Goal: Task Accomplishment & Management: Complete application form

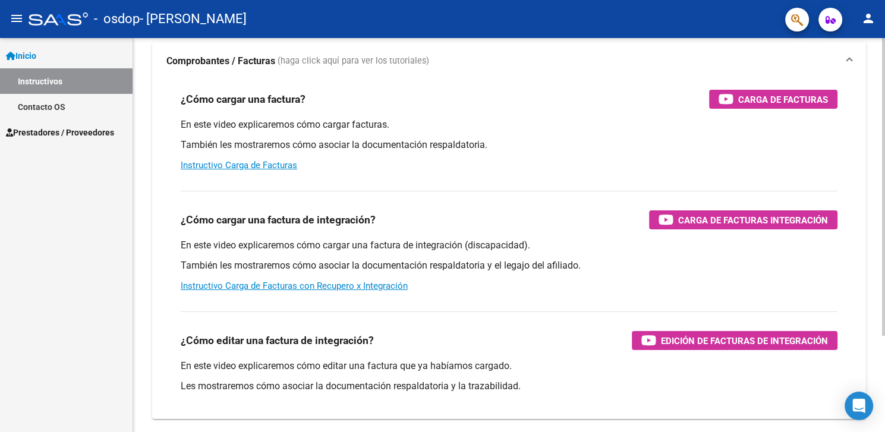
scroll to position [127, 0]
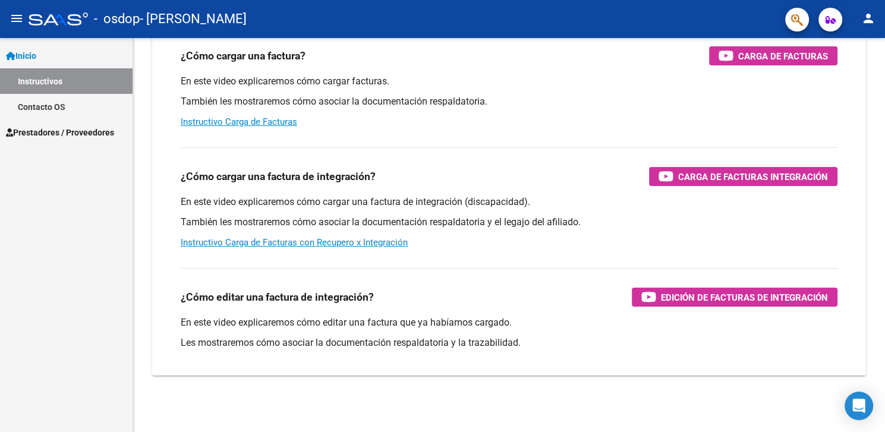
click at [30, 52] on span "Inicio" at bounding box center [21, 55] width 30 height 13
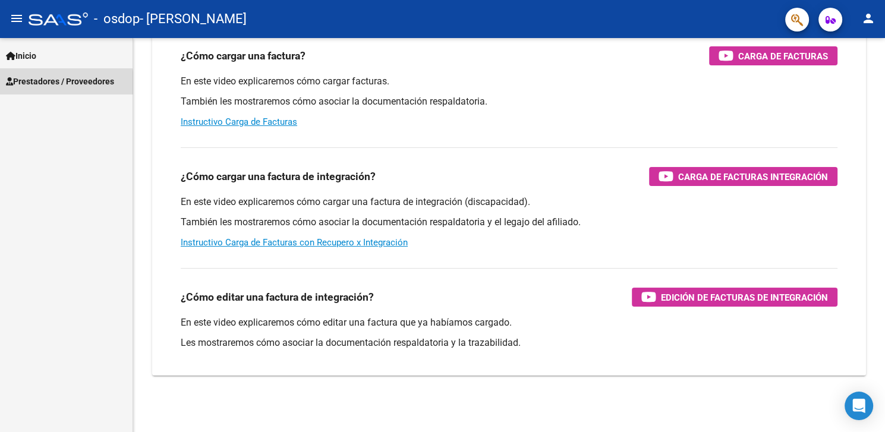
click at [53, 85] on span "Prestadores / Proveedores" at bounding box center [60, 81] width 108 height 13
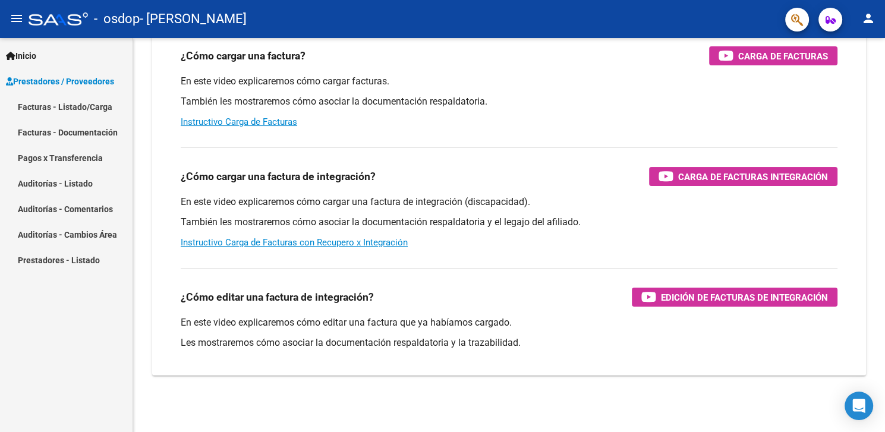
click at [72, 108] on link "Facturas - Listado/Carga" at bounding box center [66, 107] width 132 height 26
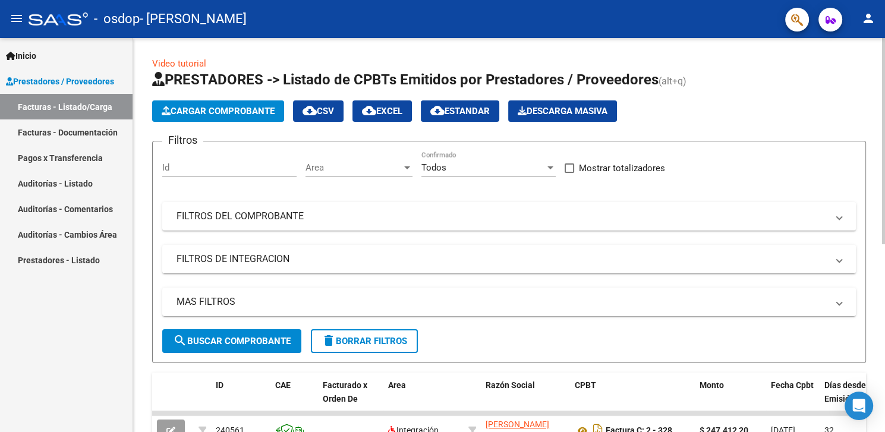
click at [225, 115] on span "Cargar Comprobante" at bounding box center [218, 111] width 113 height 11
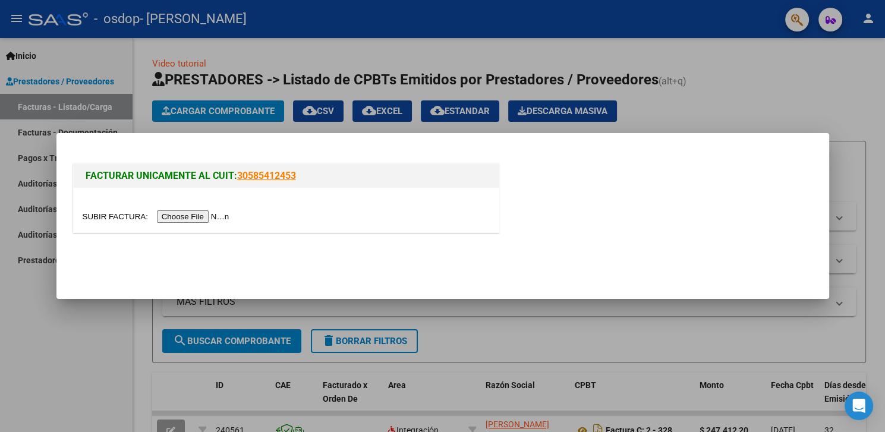
click at [113, 217] on input "file" at bounding box center [158, 216] width 150 height 12
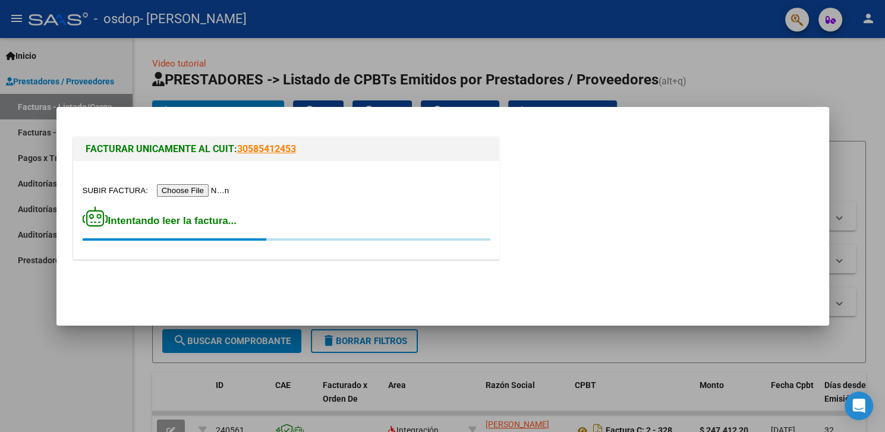
click at [100, 185] on input "file" at bounding box center [158, 190] width 150 height 12
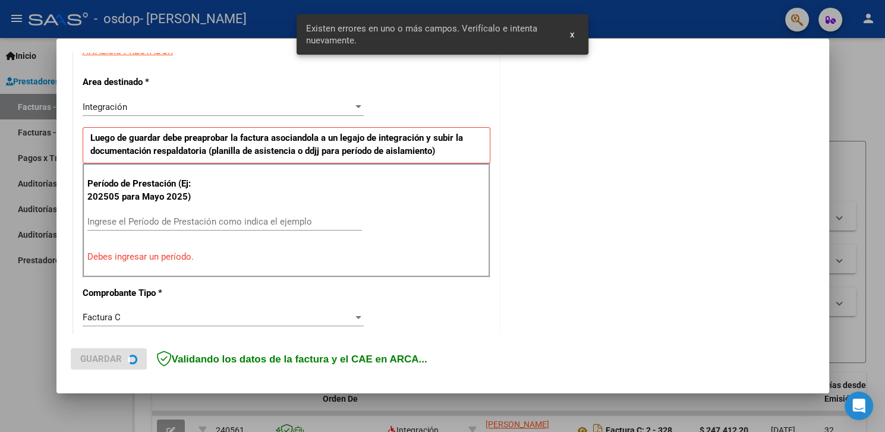
scroll to position [238, 0]
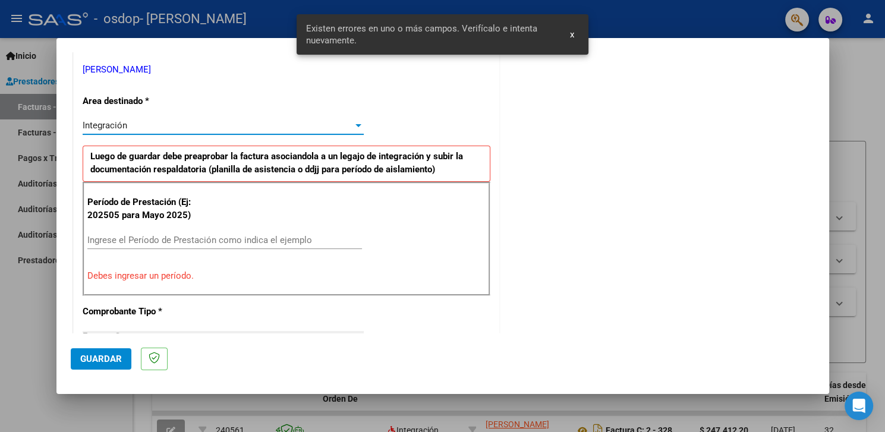
click at [355, 125] on div at bounding box center [358, 125] width 6 height 3
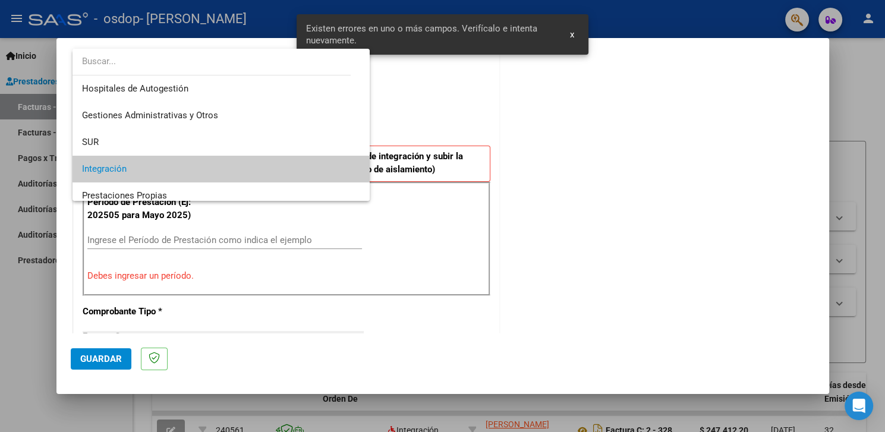
scroll to position [44, 0]
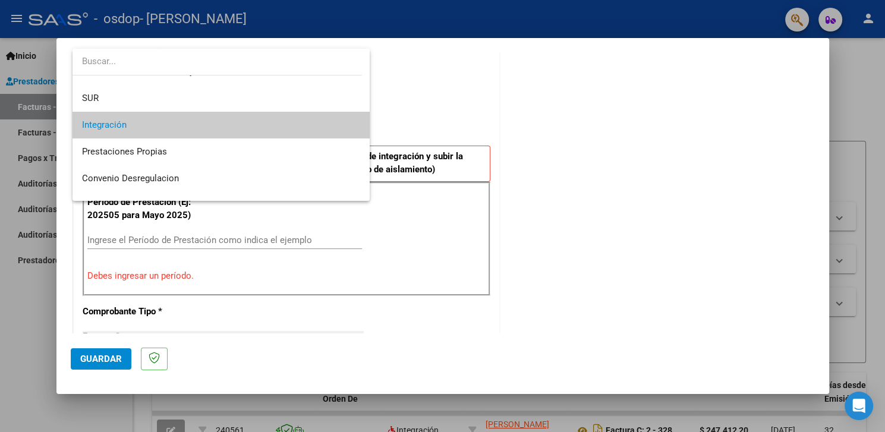
click at [355, 125] on mat-option "Integración" at bounding box center [220, 125] width 297 height 27
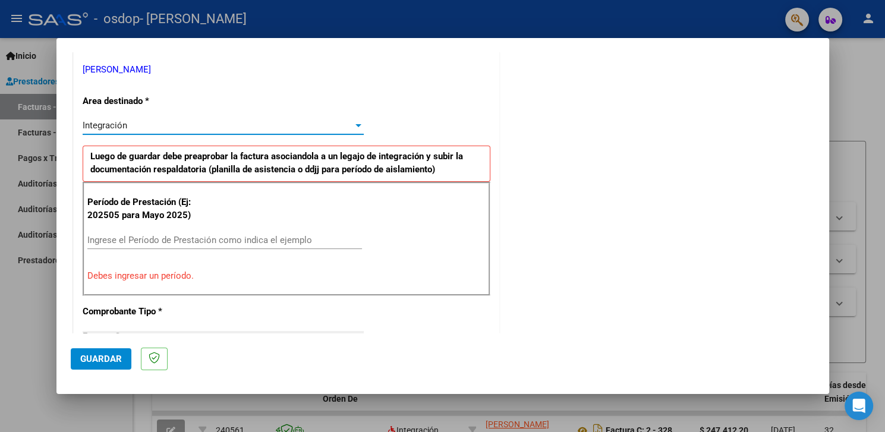
click at [152, 243] on input "Ingrese el Período de Prestación como indica el ejemplo" at bounding box center [224, 240] width 274 height 11
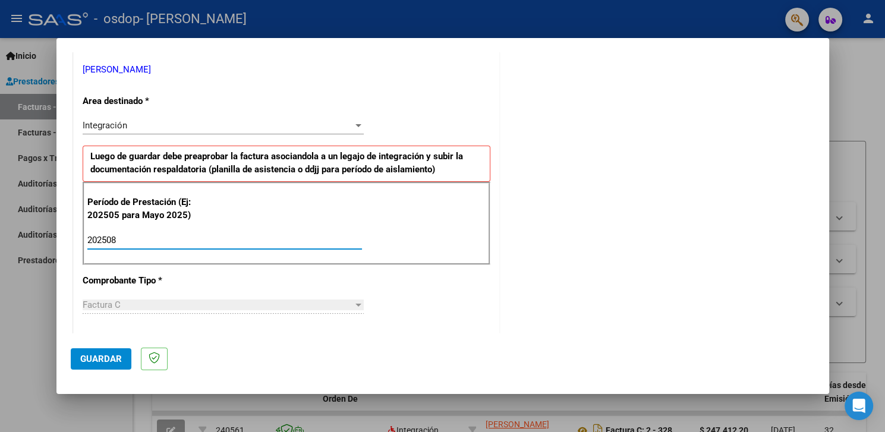
type input "202508"
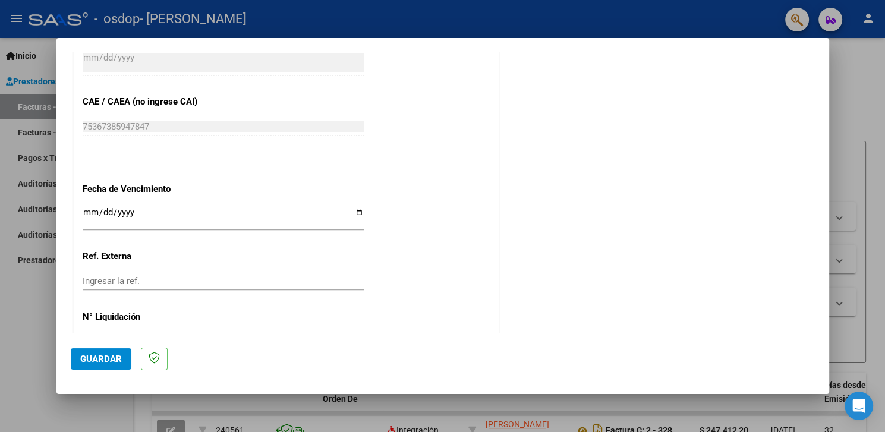
scroll to position [749, 0]
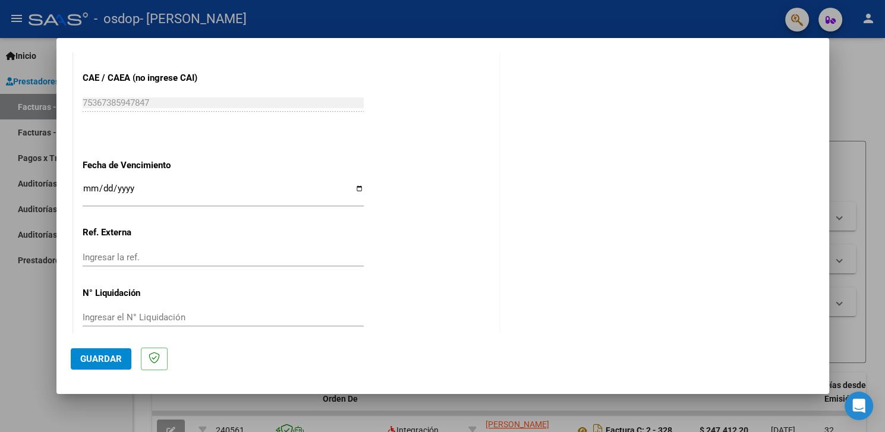
click at [91, 184] on input "Ingresar la fecha" at bounding box center [223, 193] width 281 height 19
click at [353, 184] on input "Ingresar la fecha" at bounding box center [223, 193] width 281 height 19
type input "[DATE]"
click at [103, 366] on button "Guardar" at bounding box center [101, 358] width 61 height 21
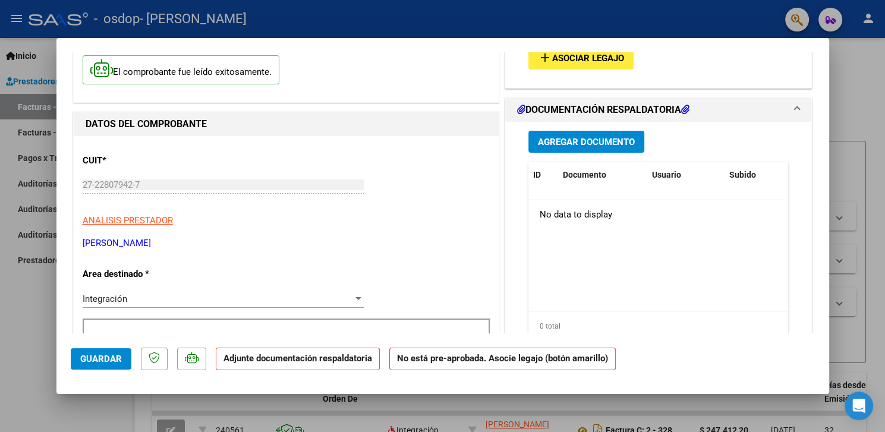
scroll to position [42, 0]
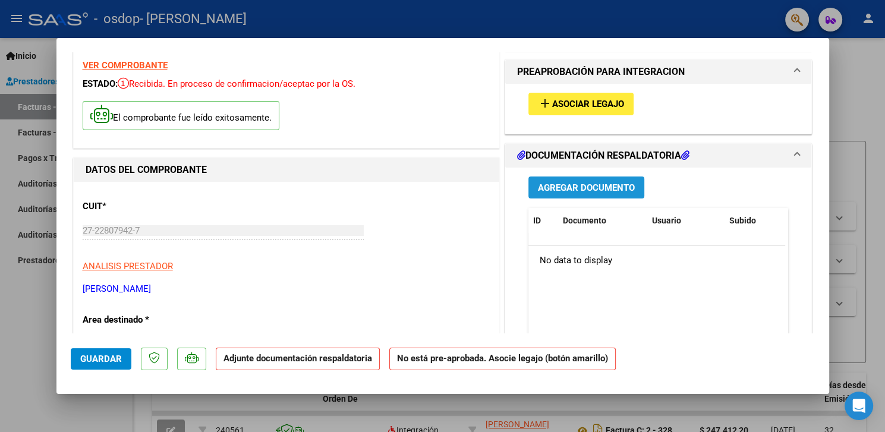
click at [598, 187] on span "Agregar Documento" at bounding box center [586, 187] width 97 height 11
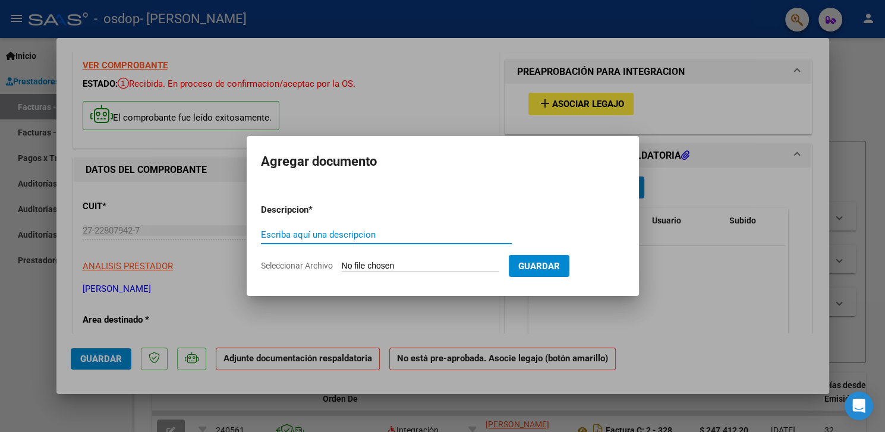
click at [306, 236] on input "Escriba aquí una descripcion" at bounding box center [386, 234] width 251 height 11
type input "planilla de asistencia"
click at [364, 272] on input "Seleccionar Archivo" at bounding box center [420, 266] width 157 height 11
type input "C:\fakepath\[DATE] 08-04 1.pdf"
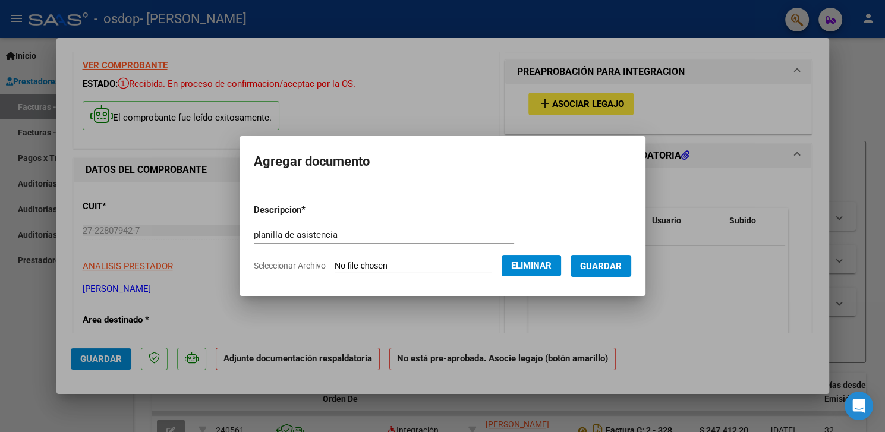
click at [611, 270] on span "Guardar" at bounding box center [601, 266] width 42 height 11
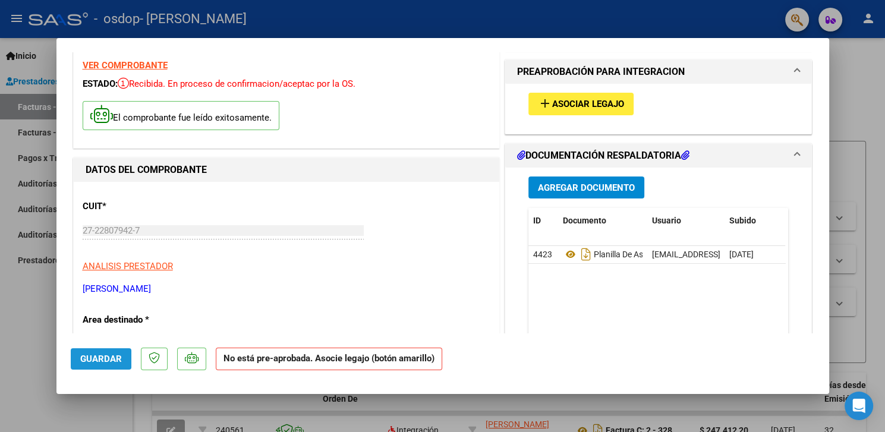
click at [98, 358] on span "Guardar" at bounding box center [101, 359] width 42 height 11
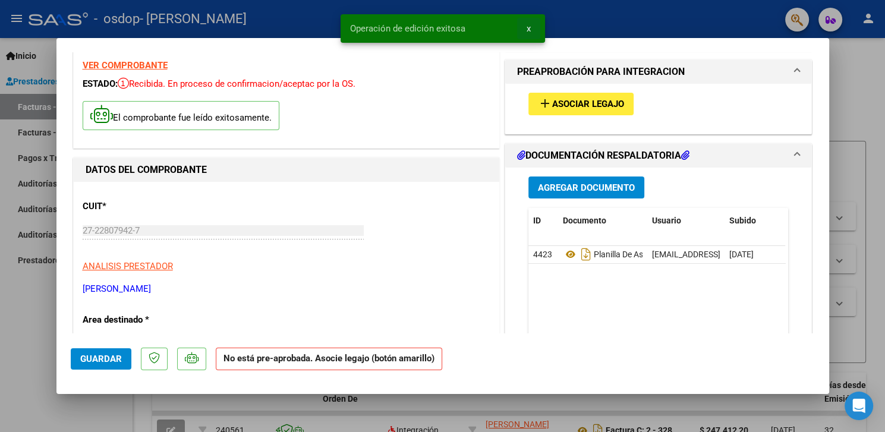
click at [530, 23] on button "x" at bounding box center [528, 28] width 23 height 21
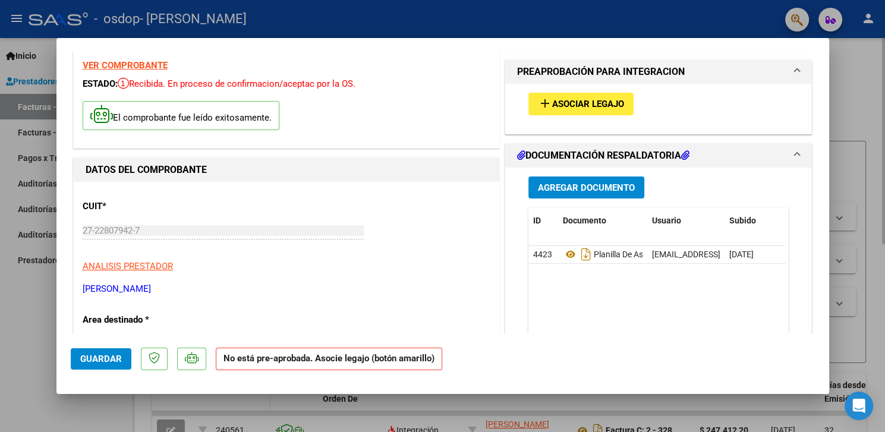
click at [214, 406] on div at bounding box center [442, 216] width 885 height 432
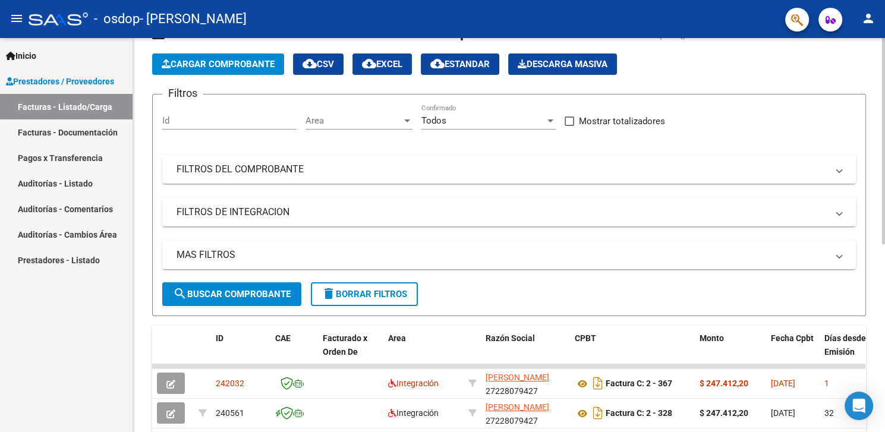
scroll to position [59, 0]
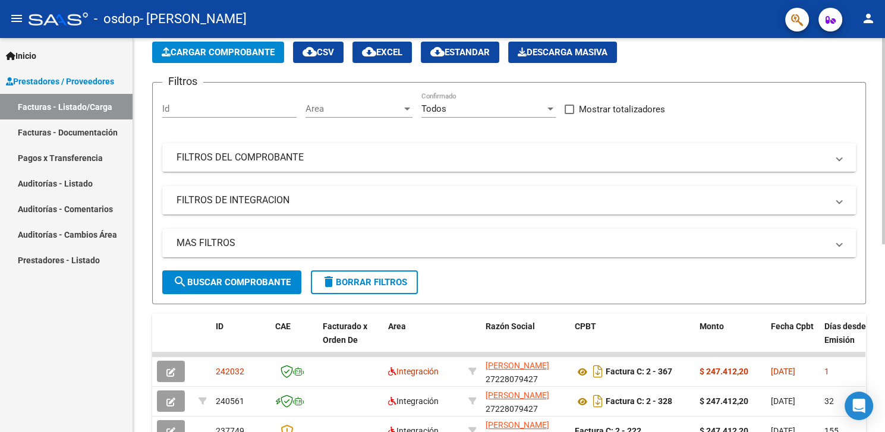
click at [883, 181] on div at bounding box center [883, 141] width 3 height 206
